Goal: Entertainment & Leisure: Consume media (video, audio)

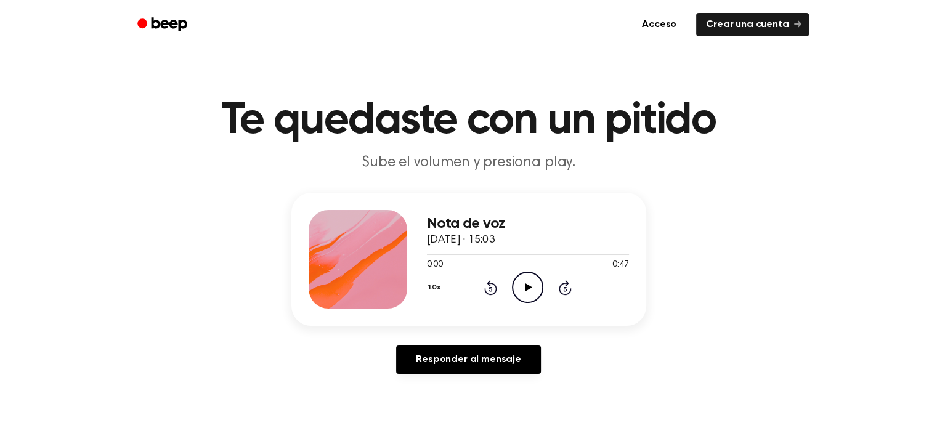
click at [526, 280] on icon "Play Audio" at bounding box center [527, 287] width 31 height 31
click at [390, 99] on font "Te quedaste con un pitido" at bounding box center [468, 121] width 495 height 44
click at [539, 284] on icon "Play Audio" at bounding box center [527, 287] width 31 height 31
click at [539, 284] on icon "Pause Audio" at bounding box center [527, 287] width 31 height 31
click at [531, 288] on icon at bounding box center [529, 288] width 7 height 8
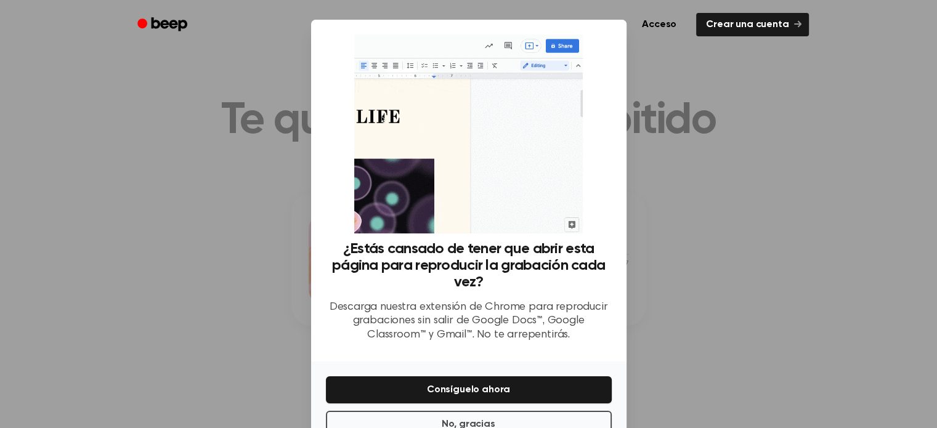
scroll to position [36, 0]
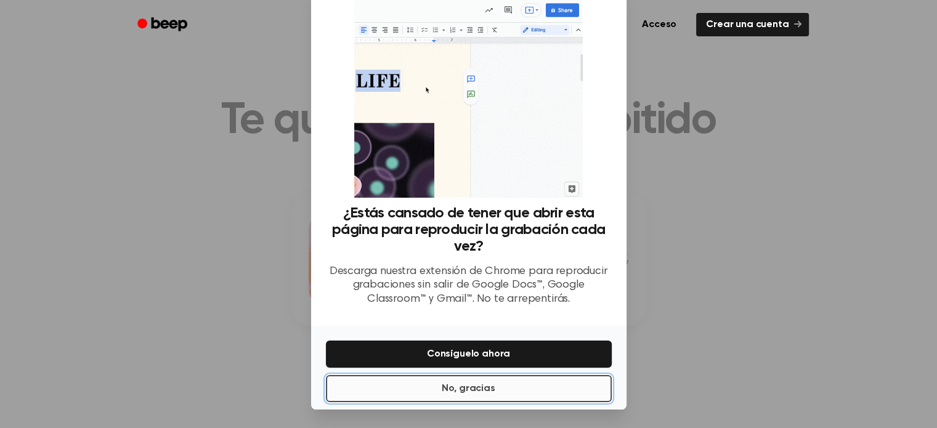
click at [474, 395] on font "No, gracias" at bounding box center [468, 389] width 53 height 15
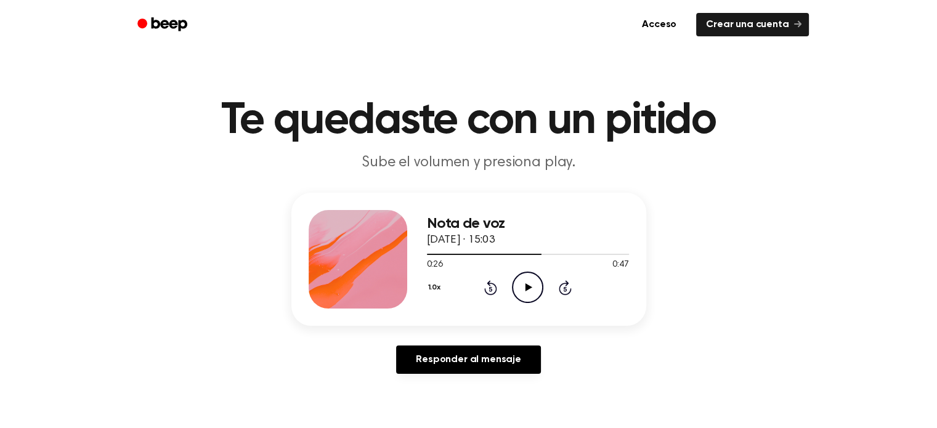
click at [526, 287] on icon at bounding box center [529, 288] width 7 height 8
click at [520, 288] on icon "Pause Audio" at bounding box center [527, 287] width 31 height 31
click at [520, 288] on icon "Play Audio" at bounding box center [527, 287] width 31 height 31
